Goal: Information Seeking & Learning: Check status

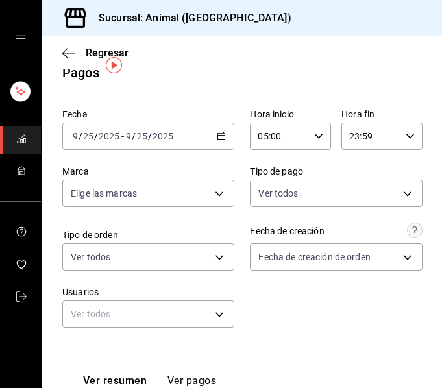
scroll to position [26, 0]
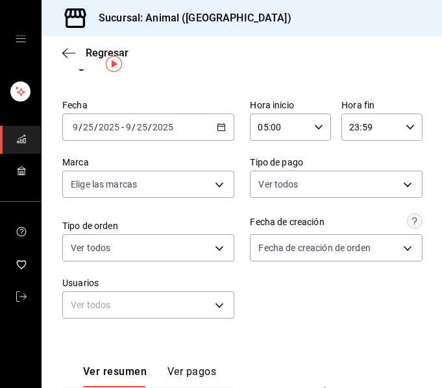
click at [221, 127] on \(Stroke\) "button" at bounding box center [221, 127] width 8 height 7
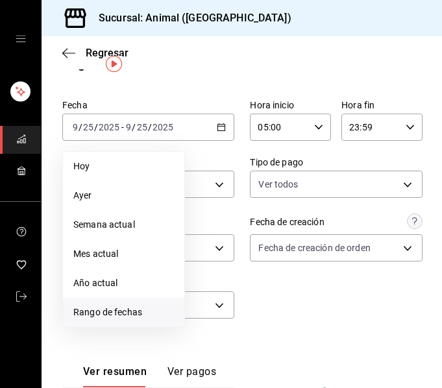
click at [119, 311] on span "Rango de fechas" at bounding box center [123, 312] width 101 height 14
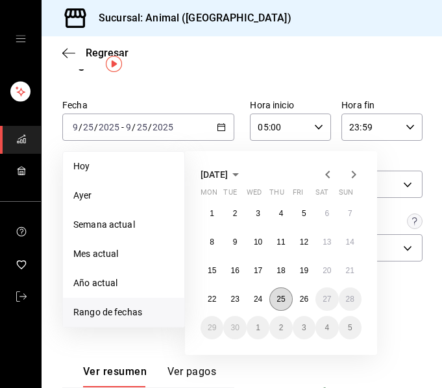
click at [278, 297] on abbr "25" at bounding box center [280, 298] width 8 height 9
click at [311, 300] on button "26" at bounding box center [304, 298] width 23 height 23
type input "00:00"
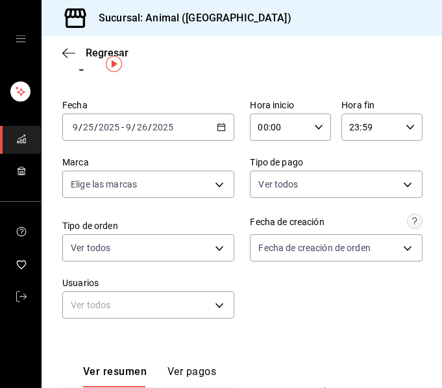
click at [309, 122] on div "00:00 Hora inicio" at bounding box center [290, 127] width 81 height 27
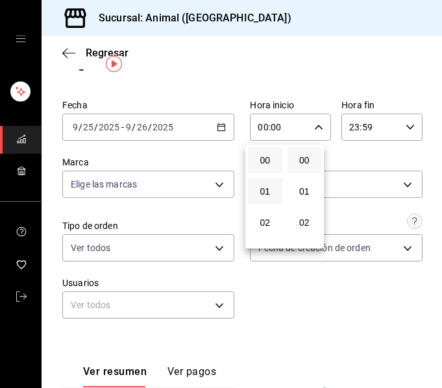
drag, startPoint x: 270, startPoint y: 187, endPoint x: 270, endPoint y: 197, distance: 9.1
click at [270, 197] on div "00 01 02 03 04 05 06 07 08 09 10 11 12 13 14 15 16 17 18 19 20 21 22 23" at bounding box center [265, 197] width 40 height 104
click at [273, 155] on span "05" at bounding box center [265, 160] width 19 height 10
type input "05:00"
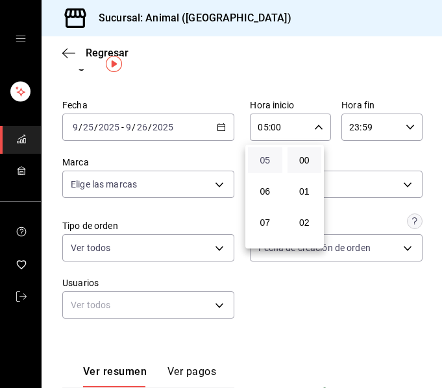
click at [271, 156] on span "05" at bounding box center [265, 160] width 19 height 10
click at [404, 125] on div at bounding box center [221, 194] width 442 height 388
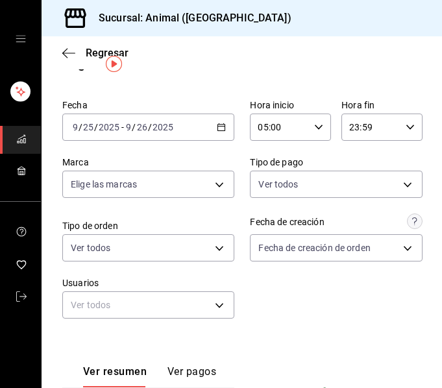
click at [405, 124] on icon "button" at bounding box center [409, 127] width 9 height 9
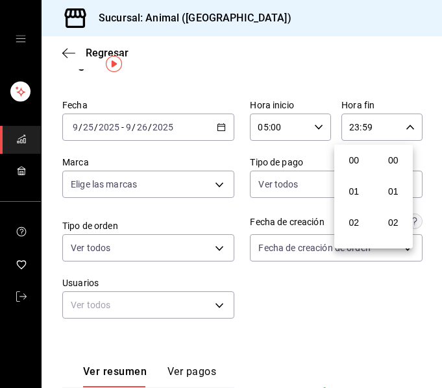
scroll to position [1764, 0]
click at [356, 167] on span "21" at bounding box center [353, 170] width 19 height 10
type input "21:59"
click at [356, 165] on span "04" at bounding box center [353, 160] width 19 height 10
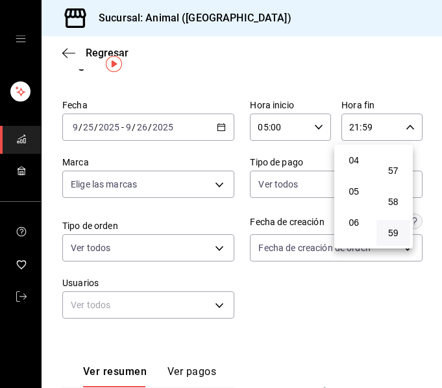
type input "04:59"
click at [420, 182] on div at bounding box center [221, 194] width 442 height 388
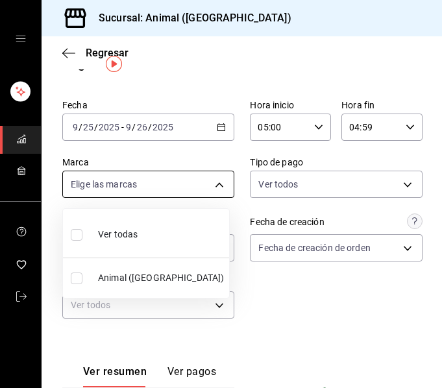
click at [215, 178] on body "Sucursal: Animal ([GEOGRAPHIC_DATA]) Regresar Pagos Fecha [DATE] [DATE] - [DATE…" at bounding box center [221, 194] width 442 height 388
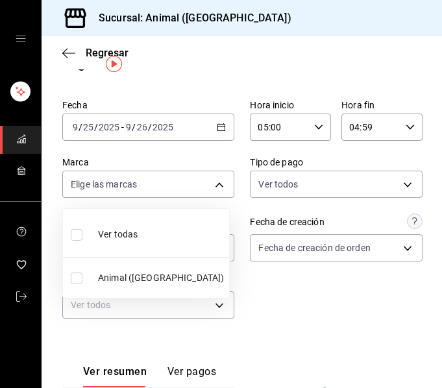
click at [139, 230] on li "Ver todas" at bounding box center [146, 233] width 166 height 38
type input "96838179-8fbb-4073-aae3-1789726318c8"
checkbox input "true"
click at [122, 221] on div "Ver todas" at bounding box center [104, 233] width 67 height 28
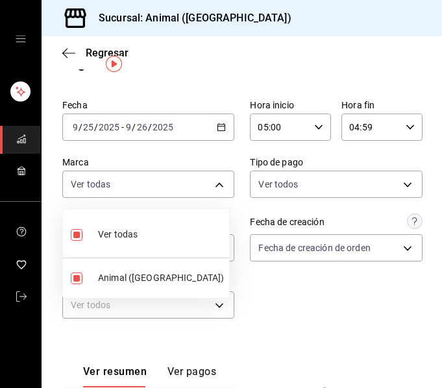
checkbox input "false"
click at [209, 189] on div at bounding box center [221, 194] width 442 height 388
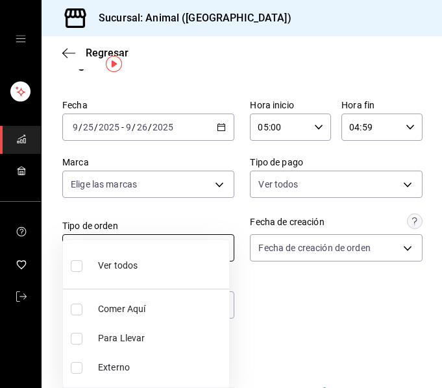
click at [131, 245] on body "Sucursal: Animal ([GEOGRAPHIC_DATA]) Regresar Pagos Fecha [DATE] [DATE] - [DATE…" at bounding box center [221, 194] width 442 height 388
click at [228, 182] on div at bounding box center [221, 194] width 442 height 388
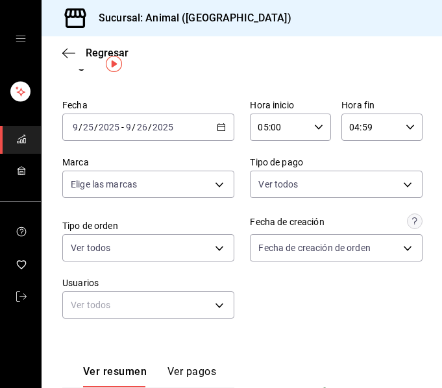
click at [208, 182] on body "Sucursal: Animal ([GEOGRAPHIC_DATA]) Regresar Pagos Fecha [DATE] [DATE] - [DATE…" at bounding box center [221, 194] width 442 height 388
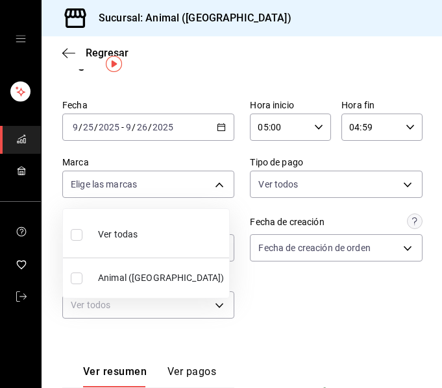
click at [158, 224] on li "Ver todas" at bounding box center [146, 233] width 166 height 38
type input "96838179-8fbb-4073-aae3-1789726318c8"
checkbox input "true"
click at [423, 229] on div at bounding box center [221, 194] width 442 height 388
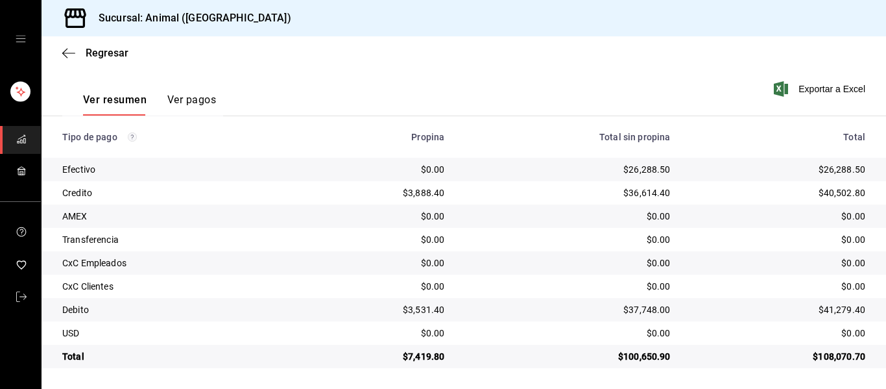
scroll to position [184, 0]
